Goal: Information Seeking & Learning: Learn about a topic

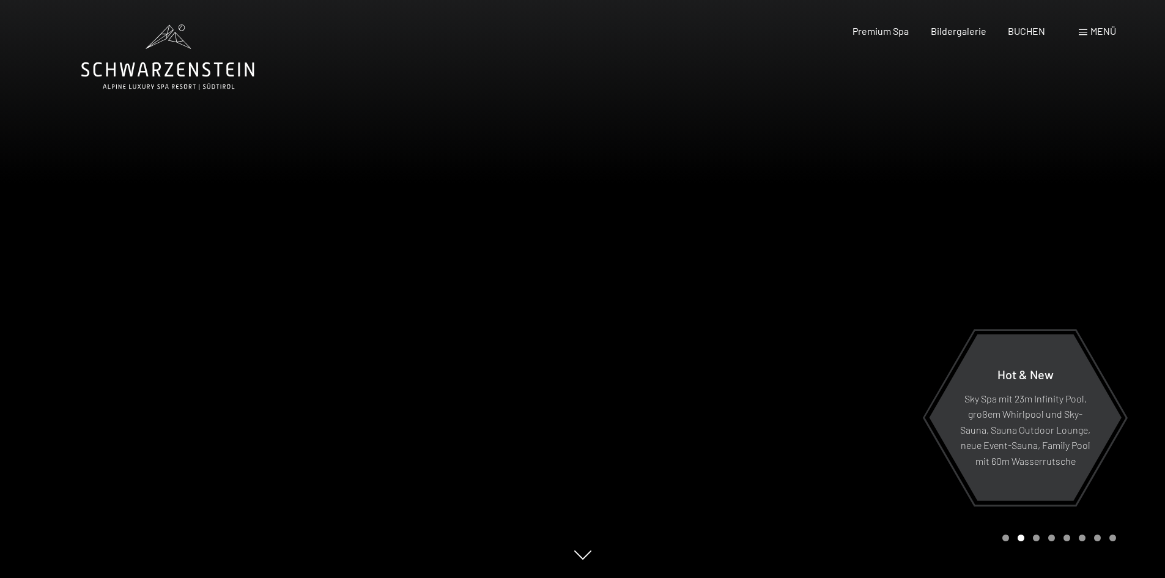
click at [1103, 29] on span "Menü" at bounding box center [1103, 31] width 26 height 12
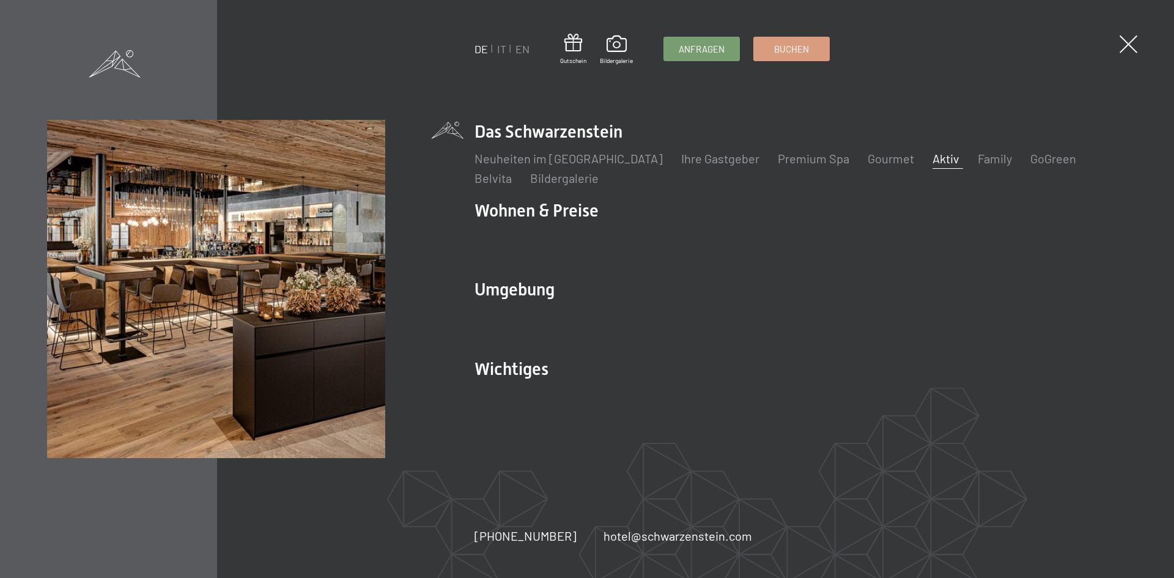
click at [933, 161] on link "Aktiv" at bounding box center [946, 158] width 27 height 15
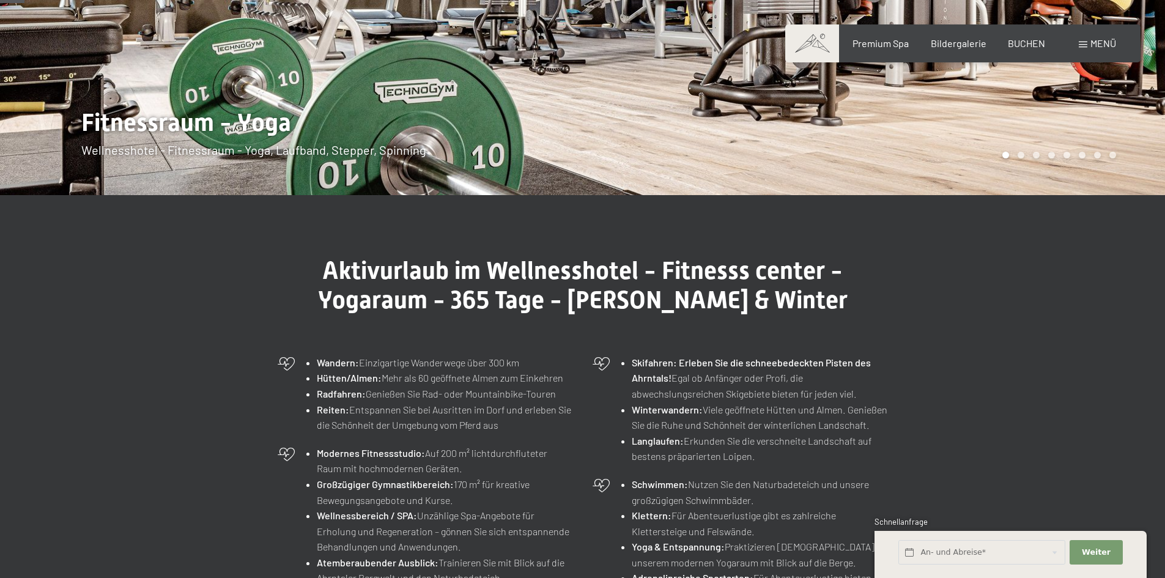
scroll to position [61, 0]
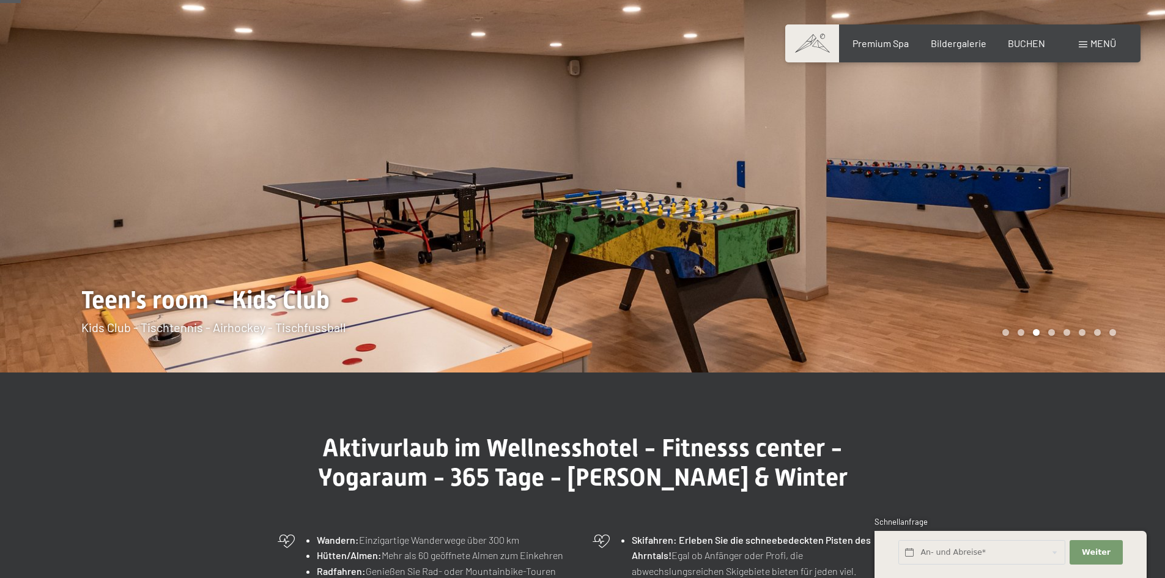
click at [128, 193] on div at bounding box center [291, 156] width 583 height 434
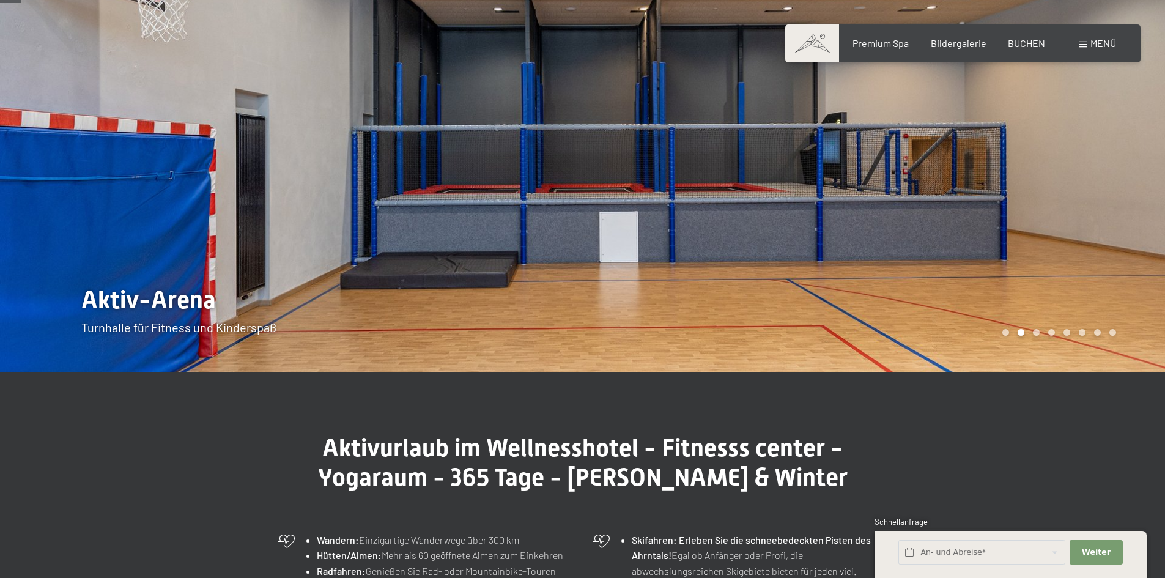
click at [128, 193] on div at bounding box center [291, 156] width 583 height 434
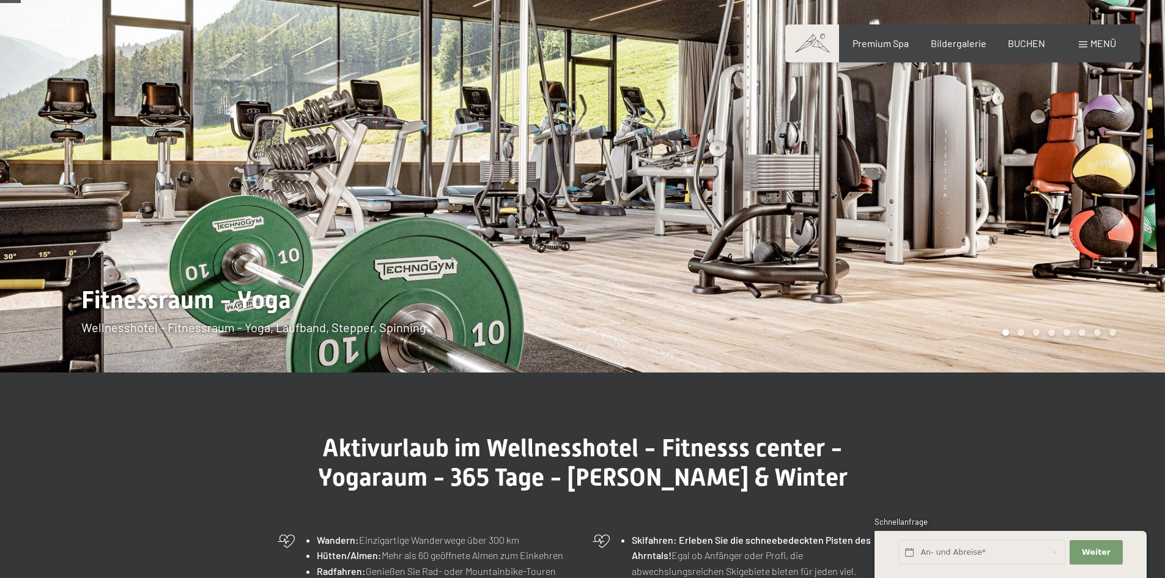
click at [1128, 173] on div at bounding box center [874, 156] width 583 height 434
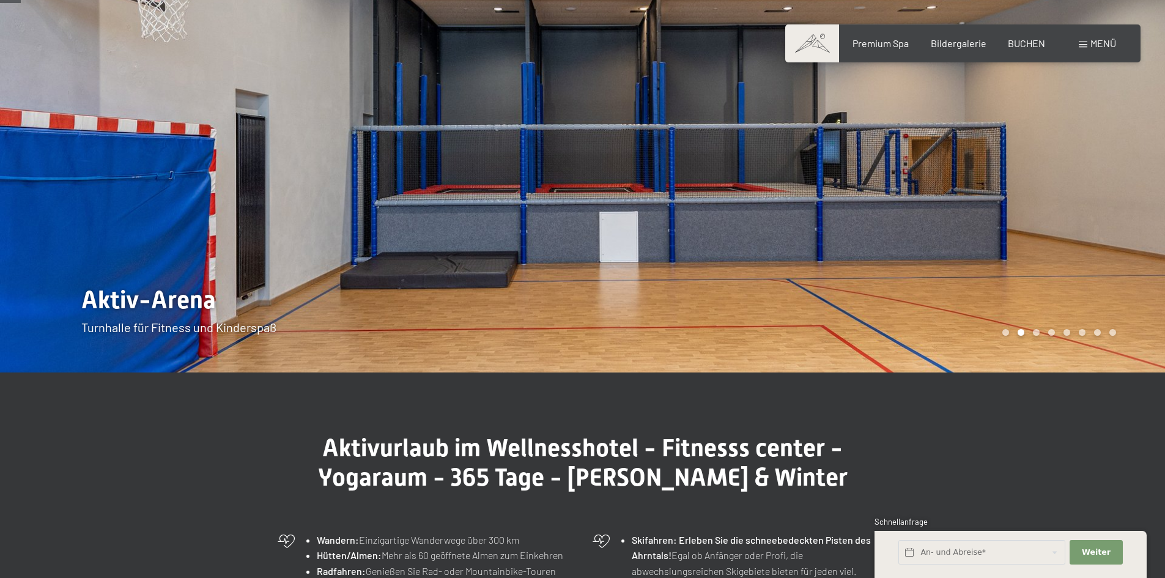
click at [1128, 173] on div at bounding box center [874, 156] width 583 height 434
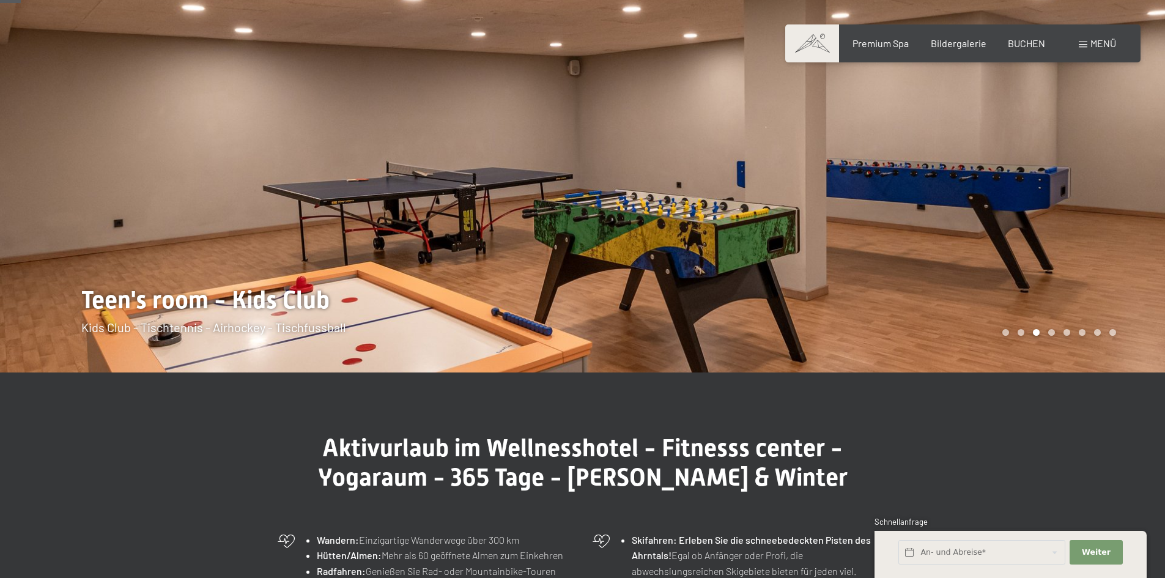
click at [1128, 173] on div at bounding box center [874, 156] width 583 height 434
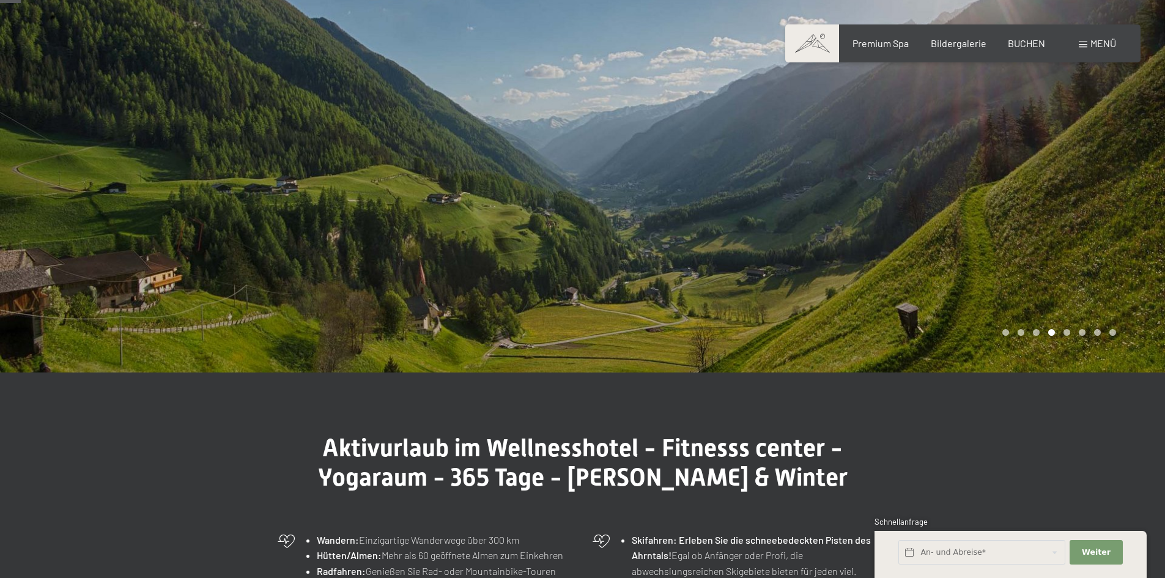
click at [1128, 173] on div at bounding box center [874, 156] width 583 height 434
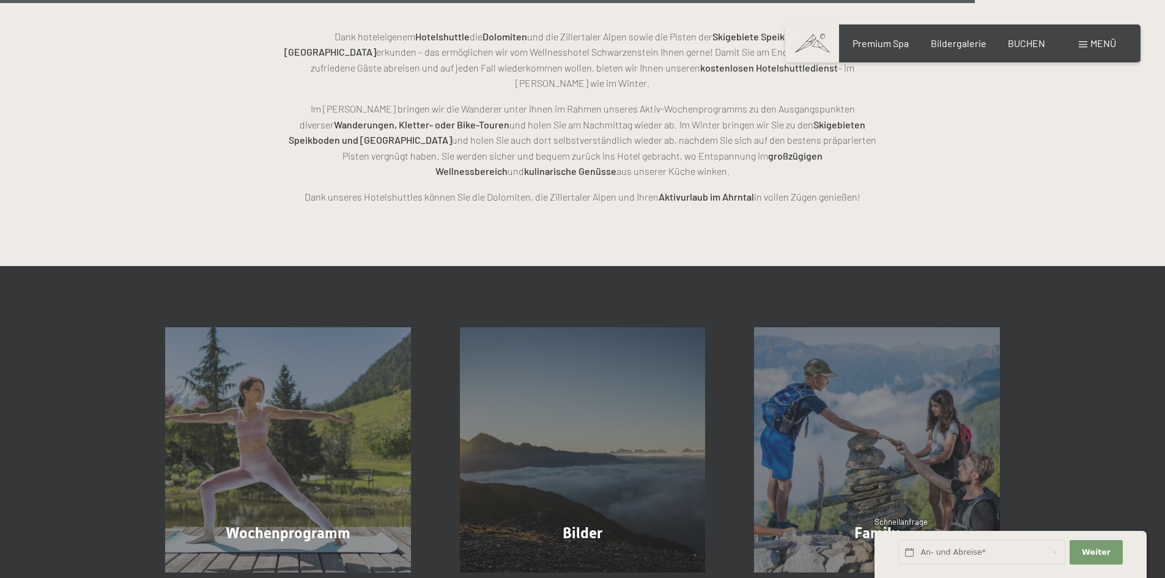
scroll to position [2997, 0]
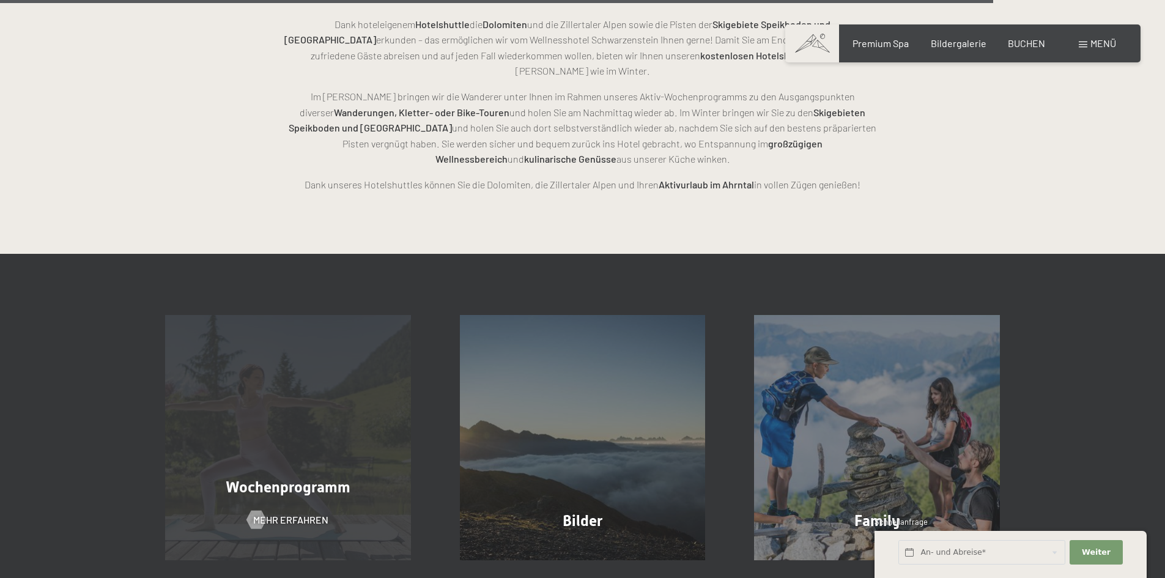
click at [363, 476] on div "Wochenprogramm" at bounding box center [288, 486] width 295 height 21
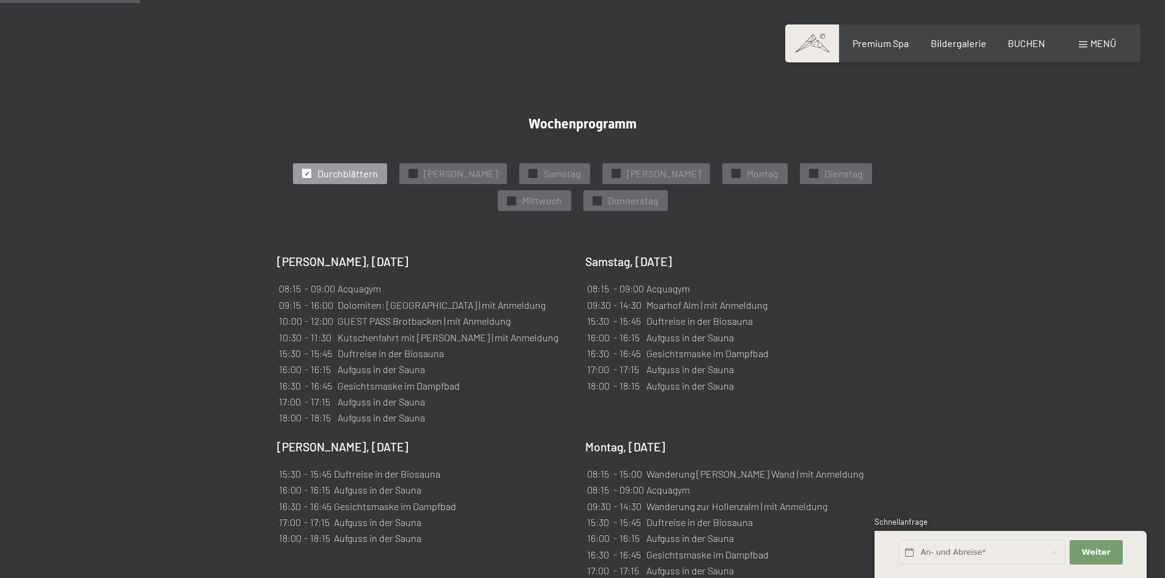
scroll to position [673, 0]
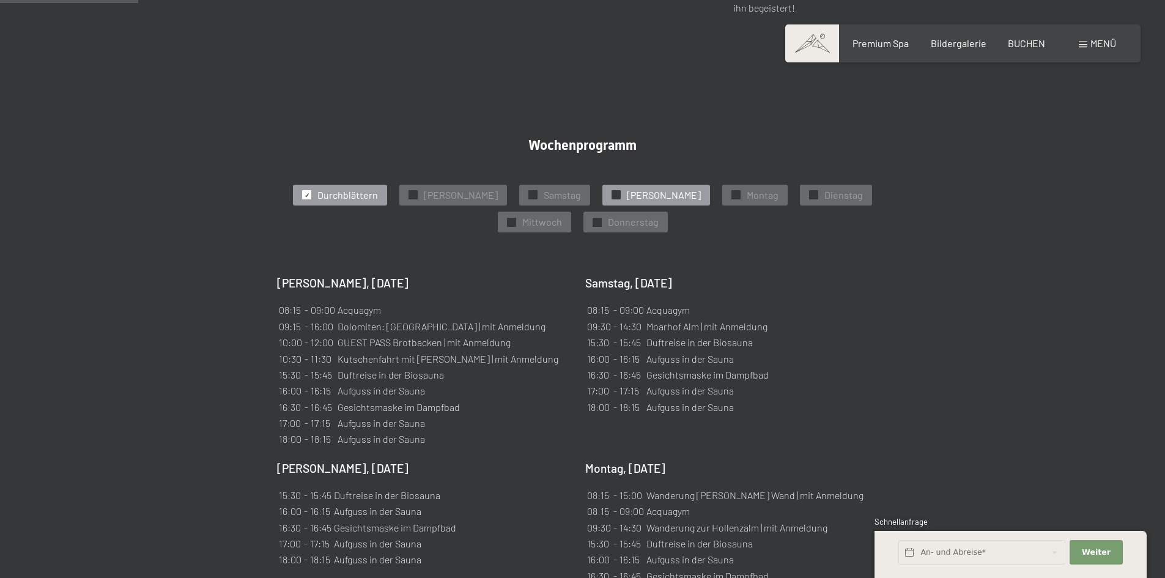
click at [602, 185] on div "✓ Sonntag" at bounding box center [656, 195] width 108 height 21
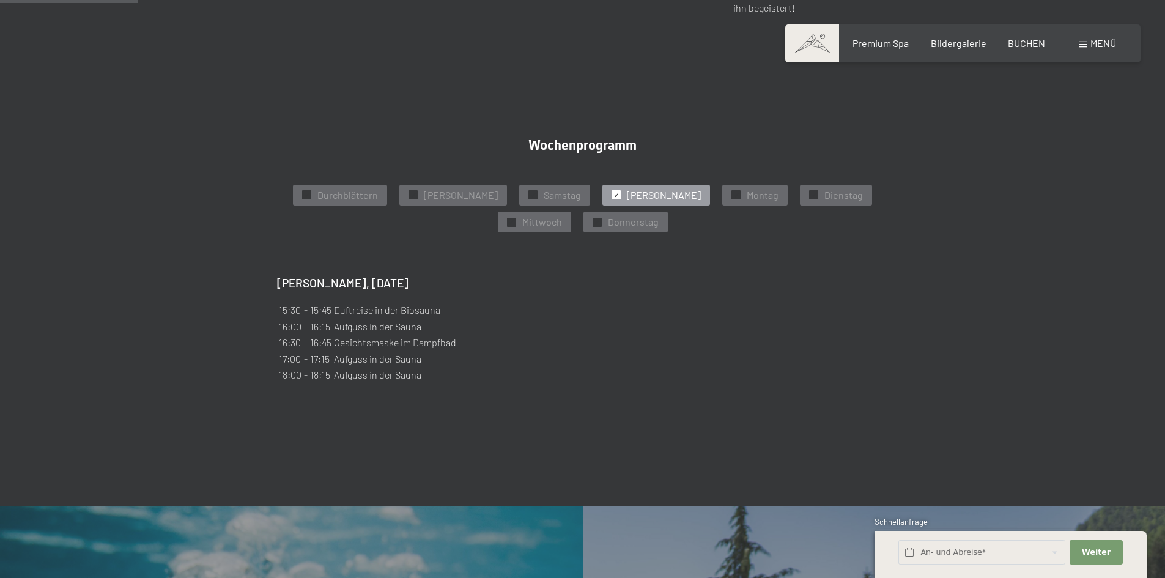
click at [602, 185] on div "✓ Sonntag" at bounding box center [656, 195] width 108 height 21
click at [904, 40] on span "Premium Spa" at bounding box center [881, 41] width 56 height 12
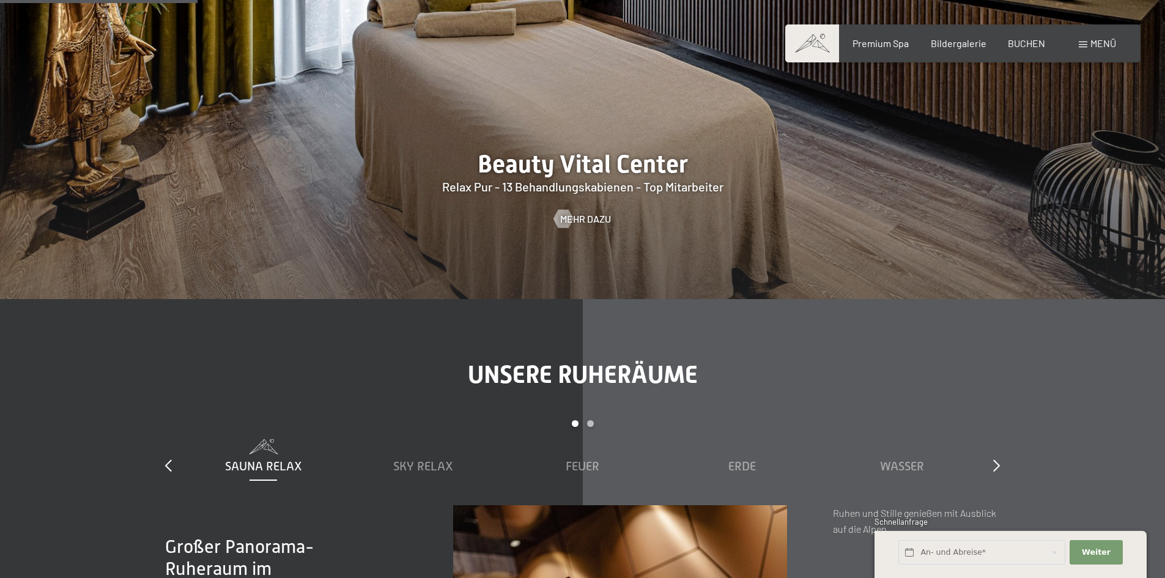
scroll to position [1712, 0]
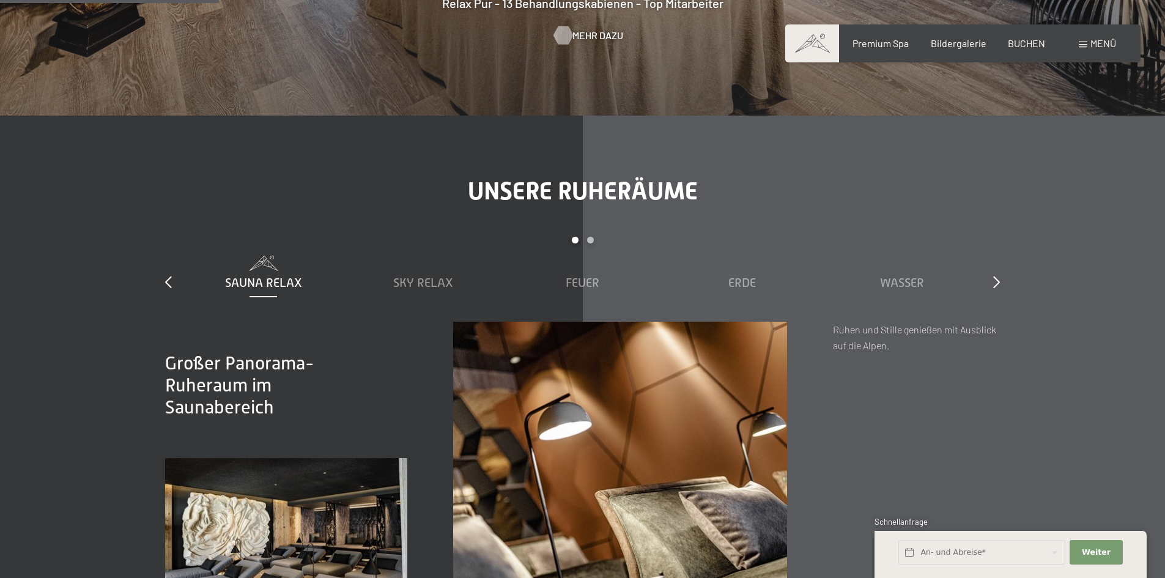
click at [588, 29] on span "Mehr dazu" at bounding box center [597, 35] width 51 height 13
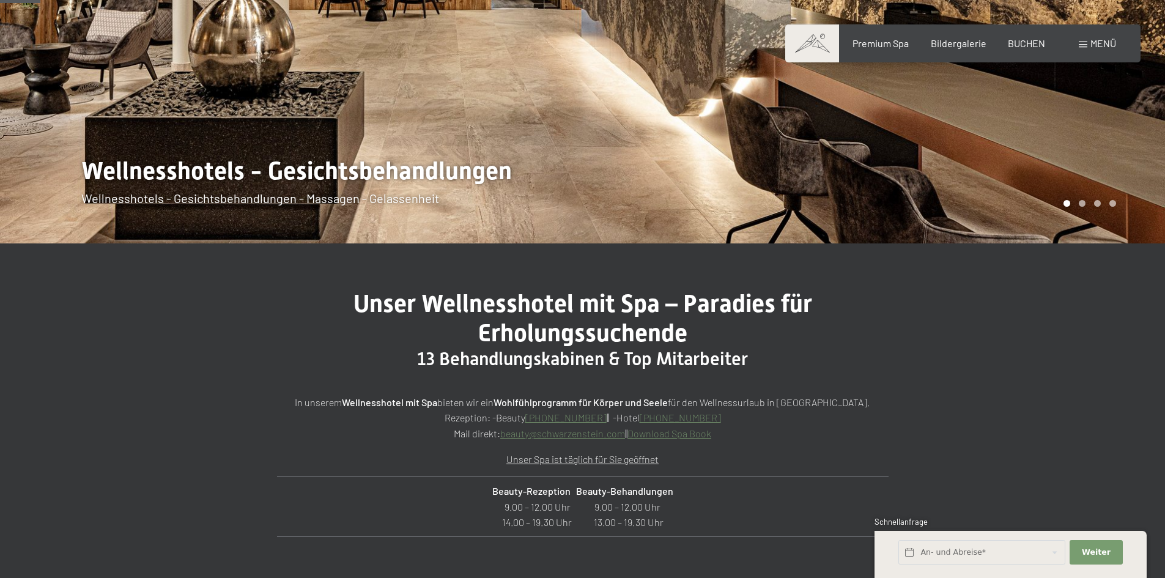
scroll to position [367, 0]
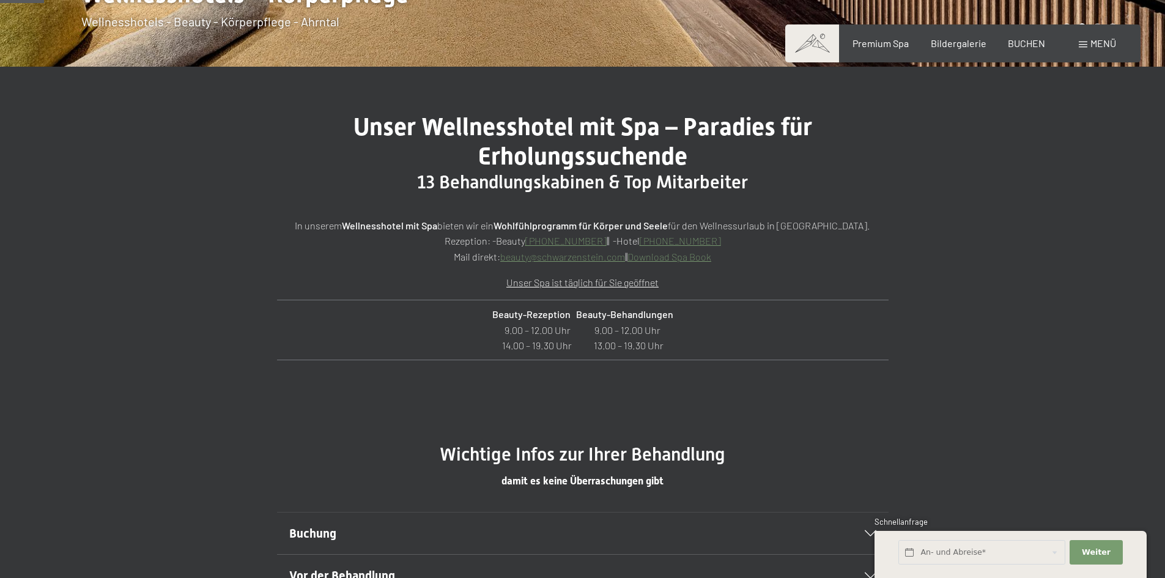
click at [670, 259] on link "Download Spa Book" at bounding box center [669, 257] width 84 height 12
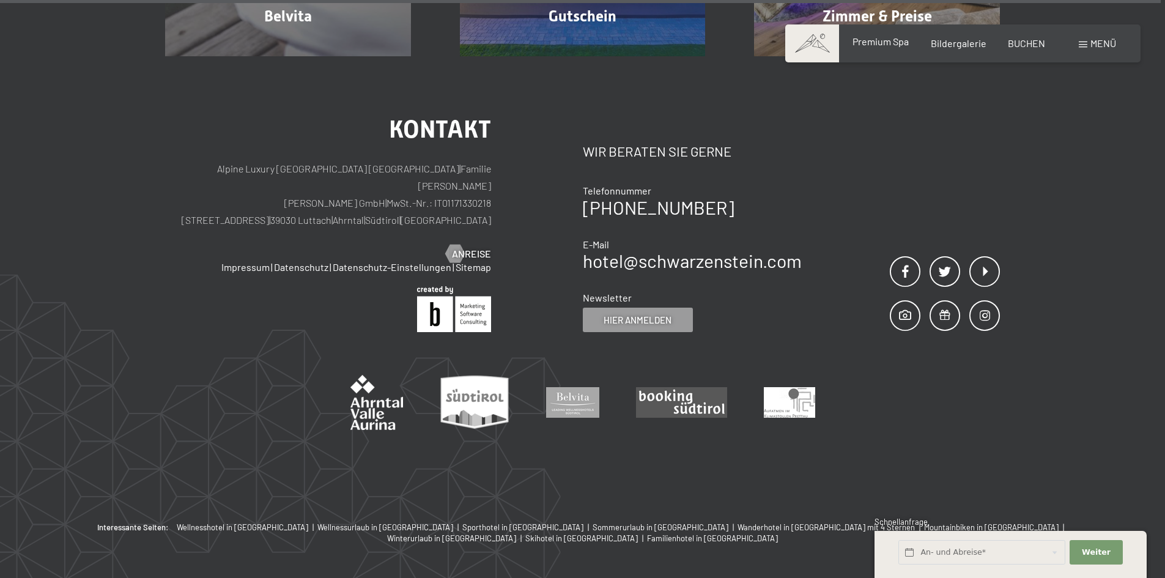
scroll to position [9785, 0]
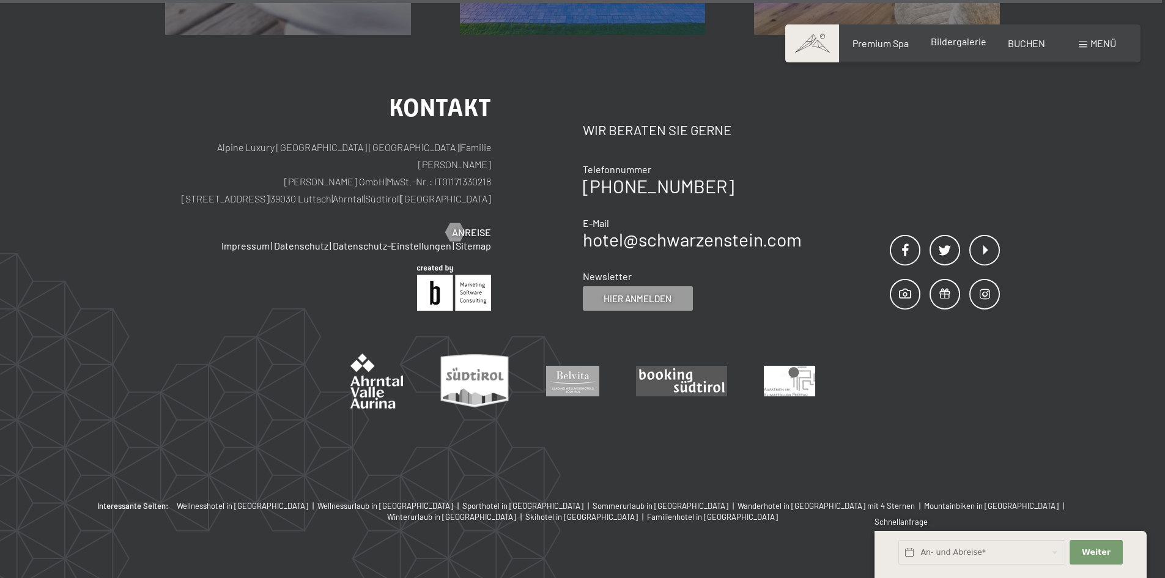
click at [971, 44] on span "Bildergalerie" at bounding box center [959, 41] width 56 height 12
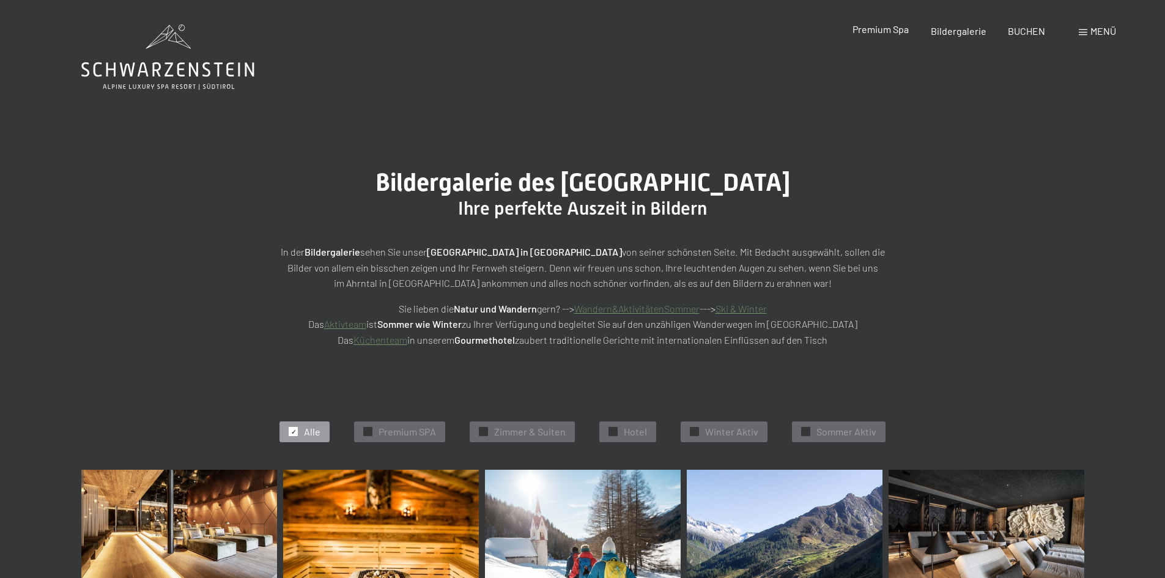
click at [878, 34] on span "Premium Spa" at bounding box center [881, 29] width 56 height 12
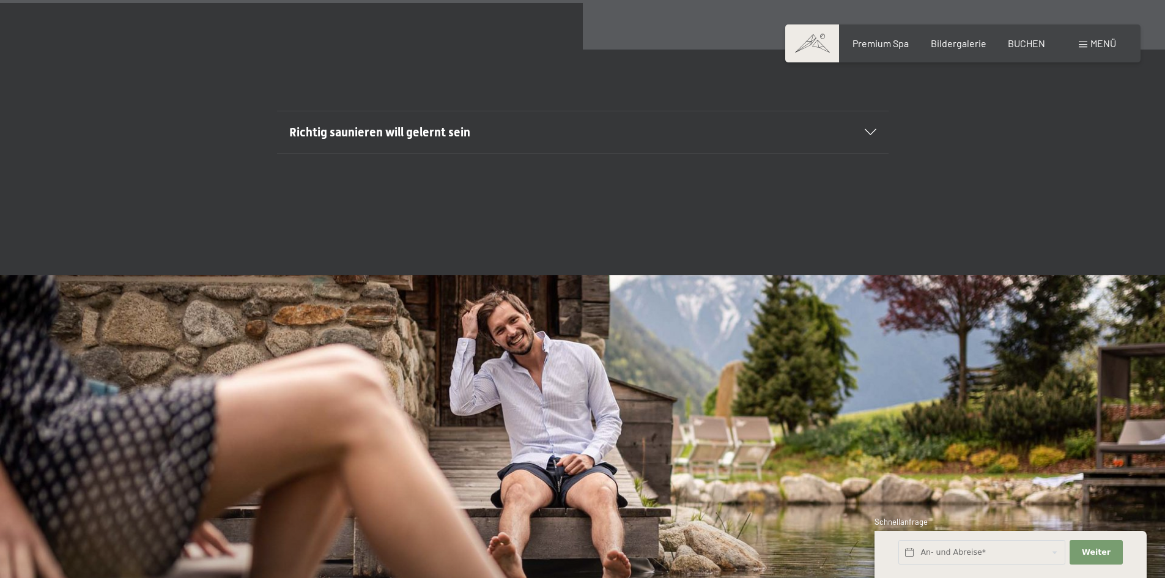
scroll to position [4770, 0]
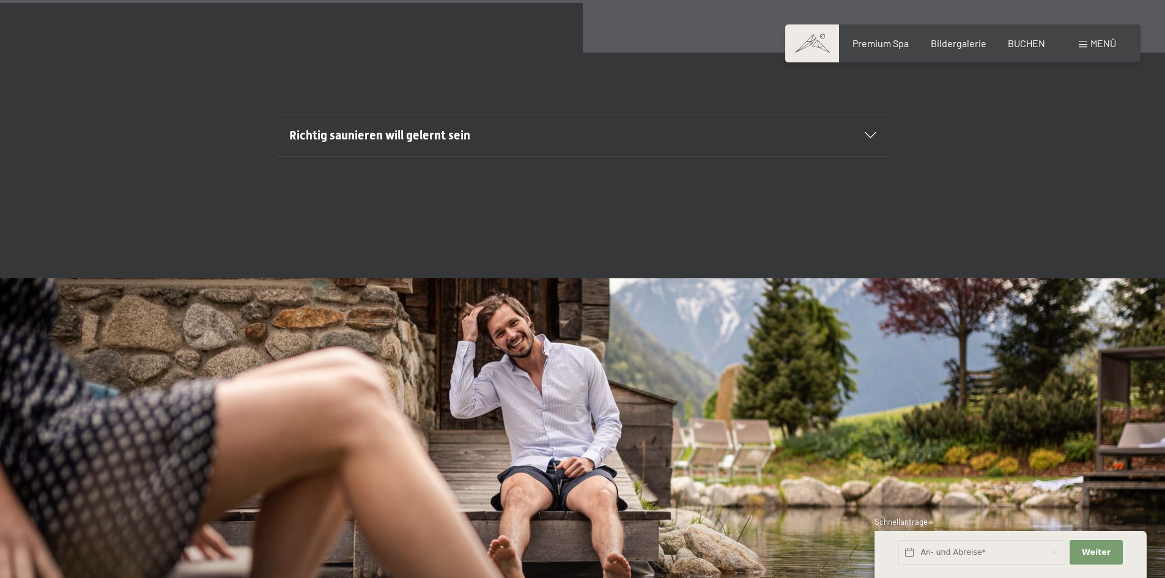
click at [662, 125] on div "Richtig saunieren will gelernt sein" at bounding box center [582, 135] width 587 height 42
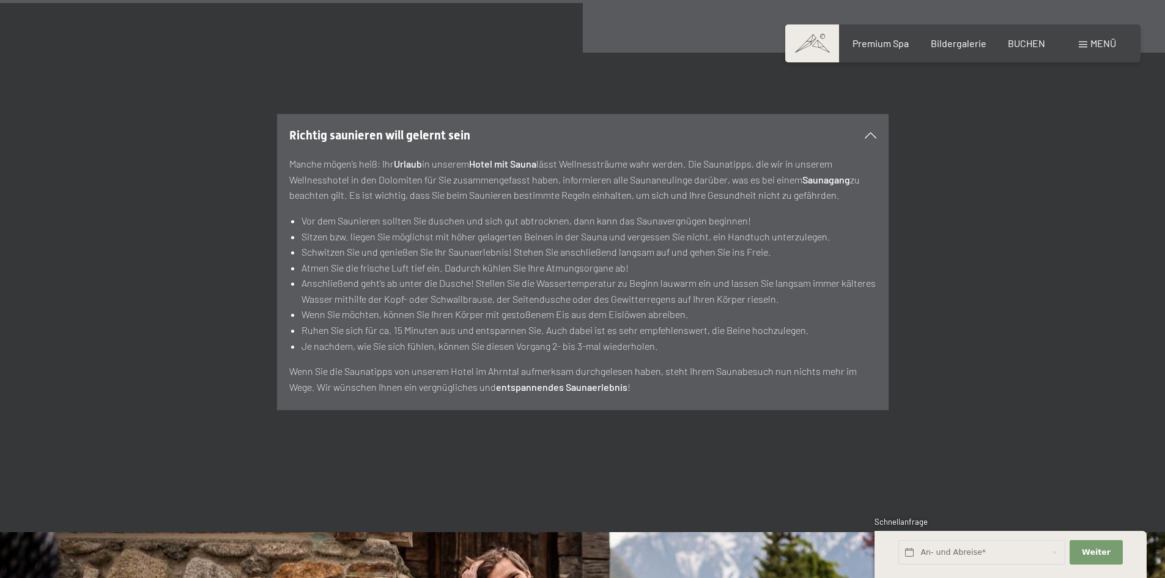
click at [873, 135] on icon at bounding box center [871, 135] width 12 height 6
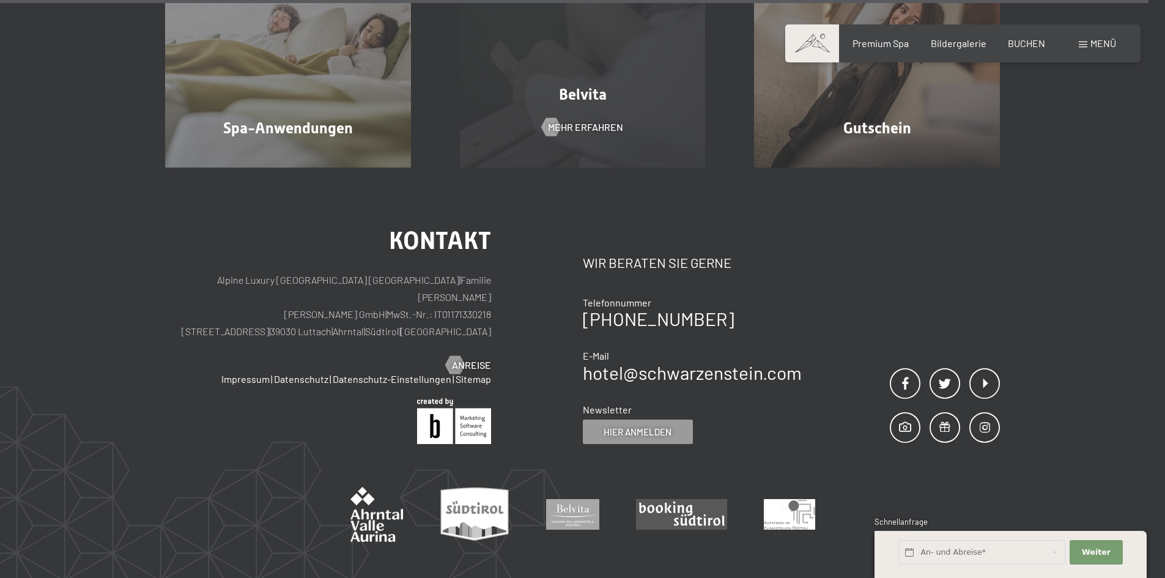
scroll to position [7767, 0]
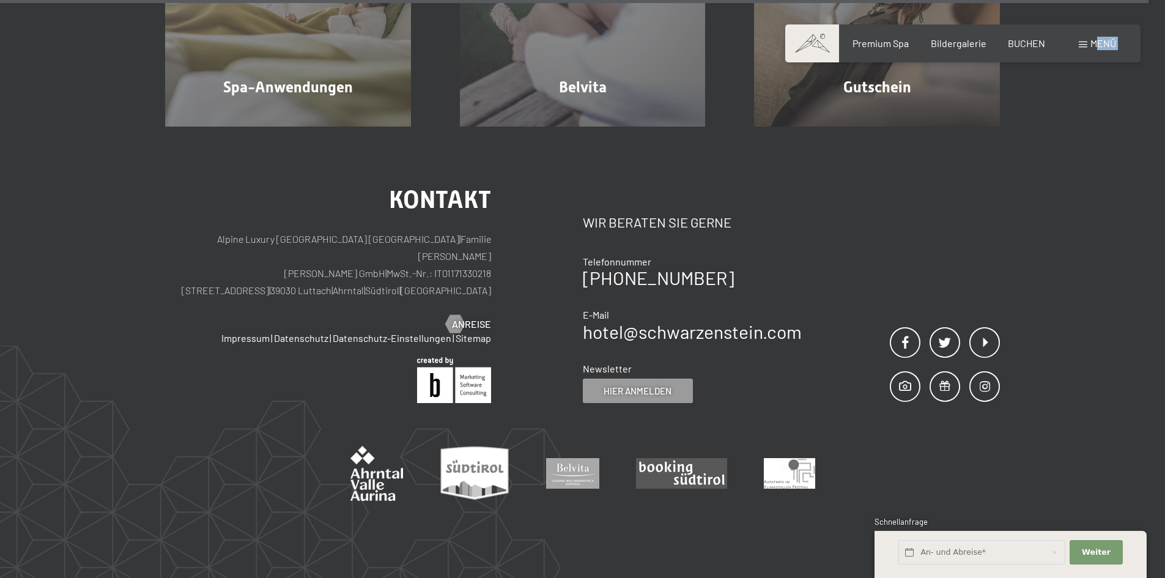
click at [1093, 37] on div "Buchen Anfragen Premium Spa Bildergalerie BUCHEN Menü DE IT EN Gutschein Bilder…" at bounding box center [963, 43] width 306 height 13
click at [1105, 44] on span "Menü" at bounding box center [1103, 43] width 26 height 12
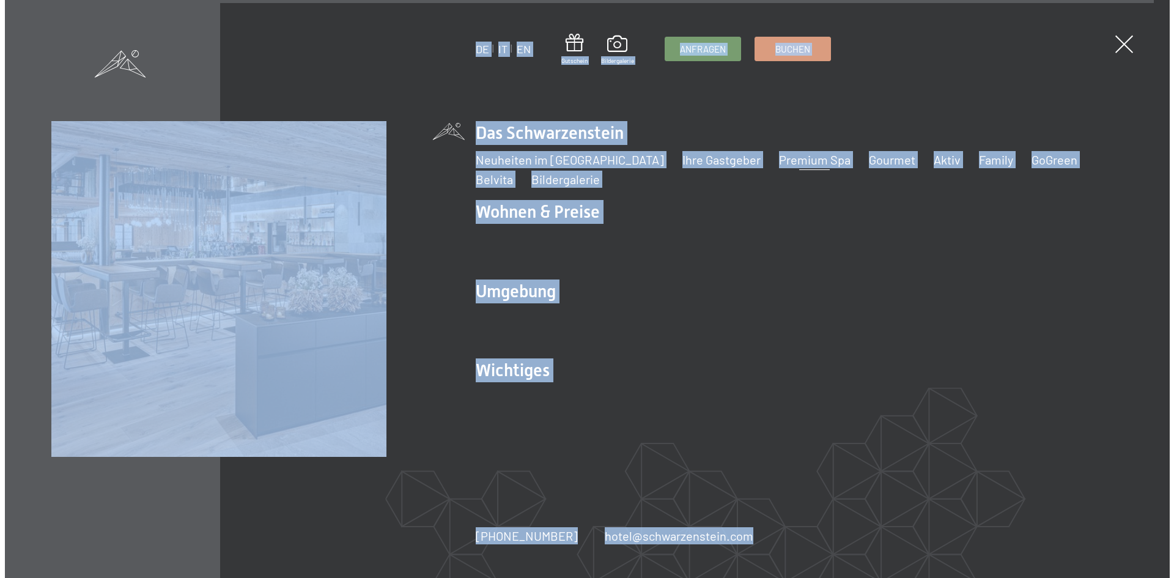
scroll to position [7787, 0]
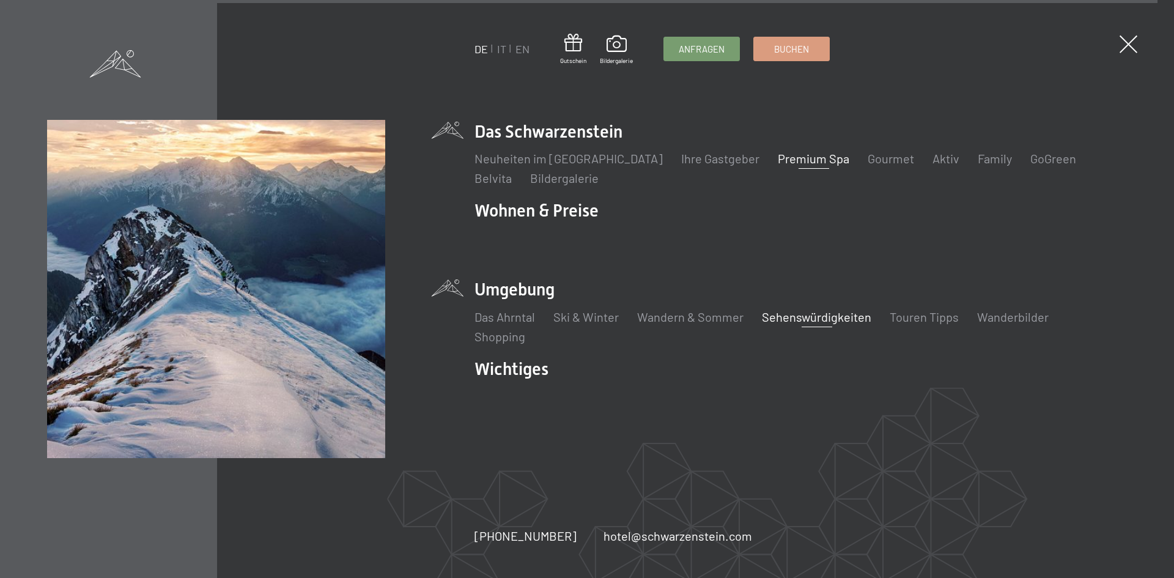
click at [809, 320] on link "Sehenswürdigkeiten" at bounding box center [816, 316] width 109 height 15
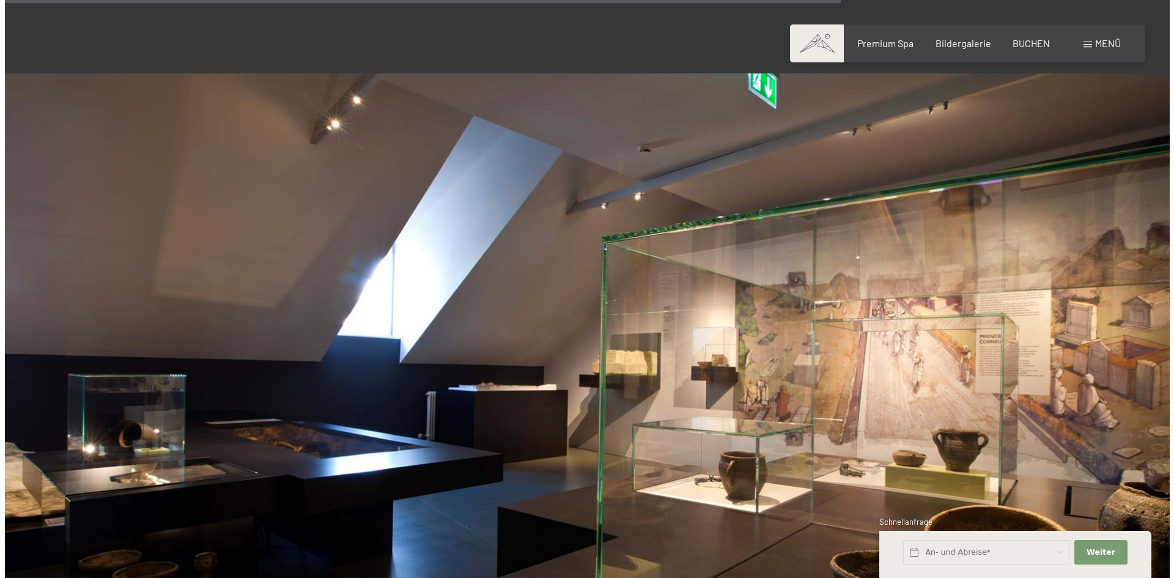
scroll to position [2263, 0]
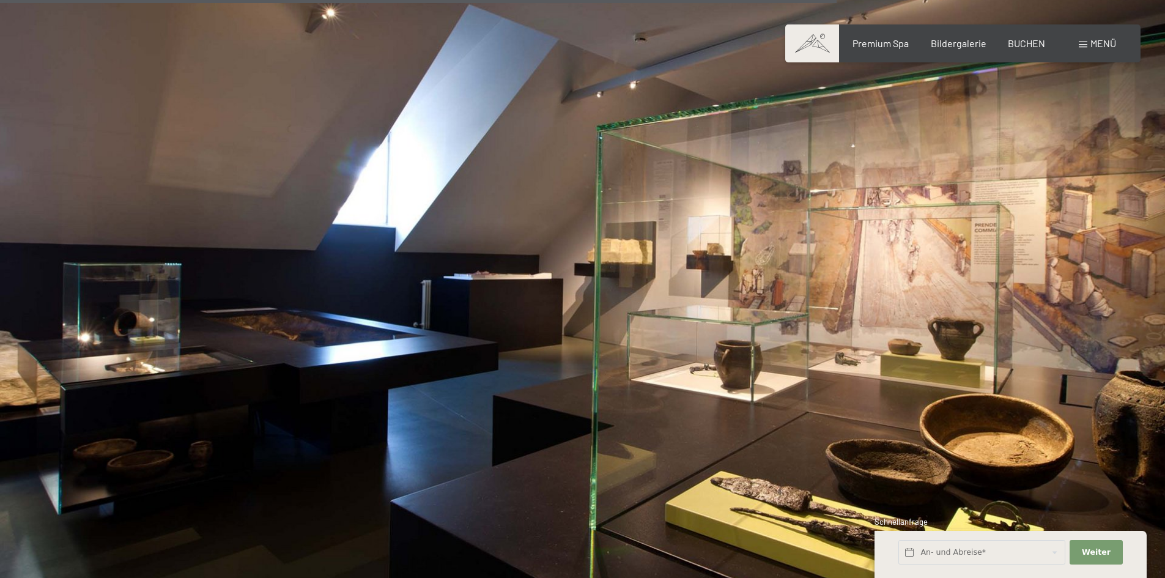
click at [1112, 45] on span "Menü" at bounding box center [1103, 43] width 26 height 12
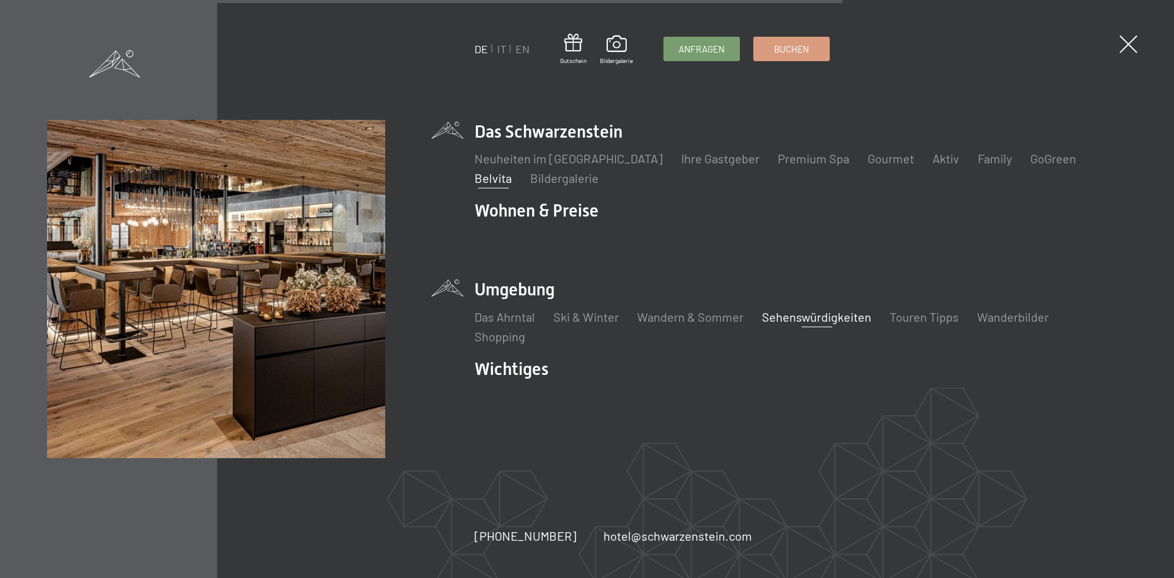
click at [512, 171] on link "Belvita" at bounding box center [493, 178] width 37 height 15
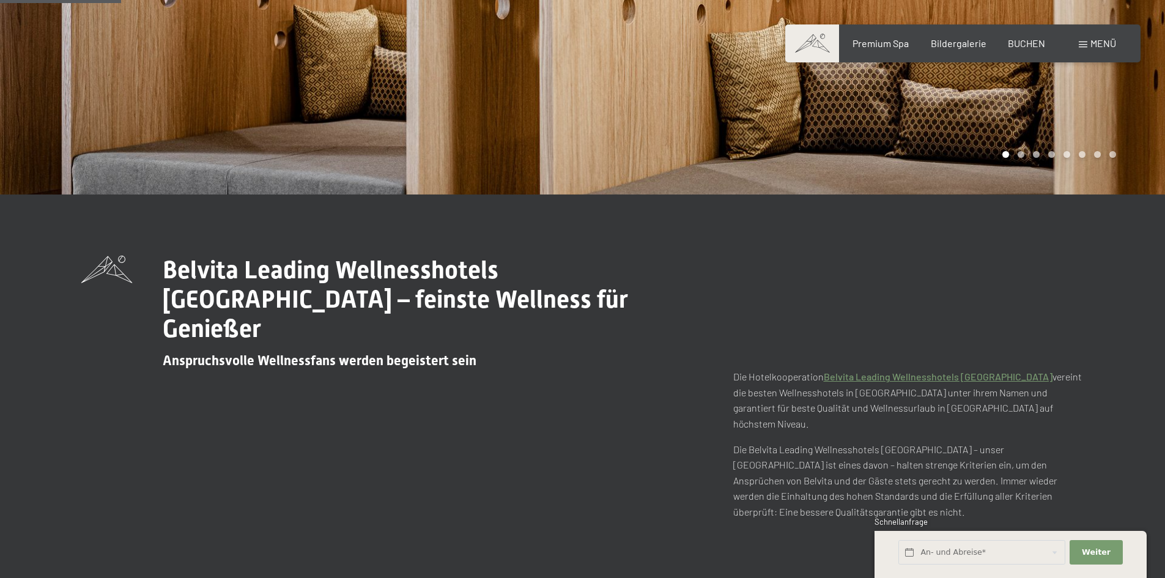
scroll to position [245, 0]
